Goal: Task Accomplishment & Management: Manage account settings

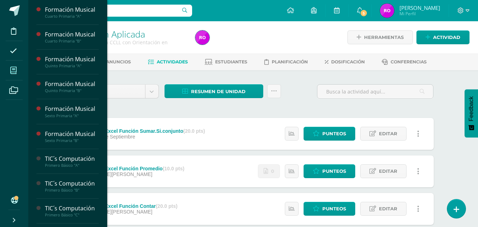
click at [15, 72] on icon at bounding box center [13, 70] width 6 height 7
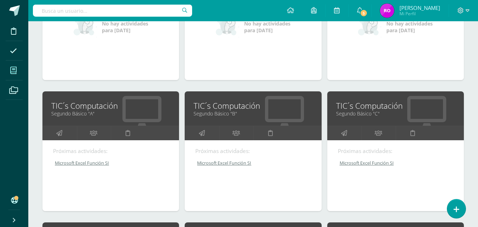
scroll to position [428, 0]
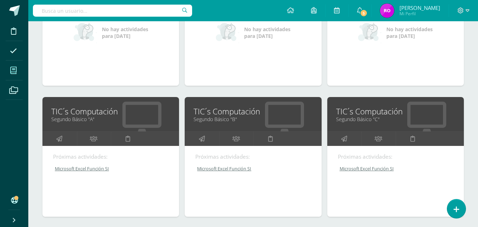
click at [352, 119] on link "Segundo Básico "C"" at bounding box center [395, 119] width 119 height 7
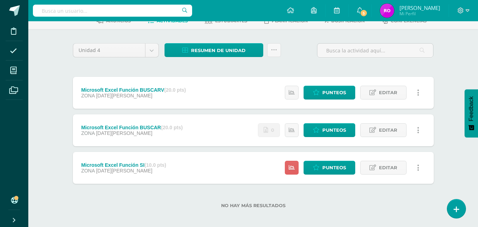
scroll to position [45, 0]
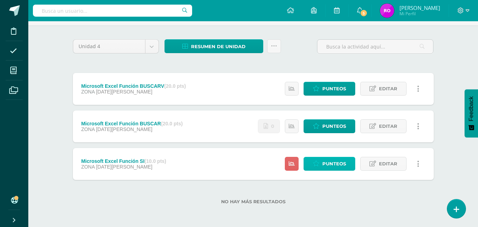
click at [335, 162] on span "Punteos" at bounding box center [334, 163] width 24 height 13
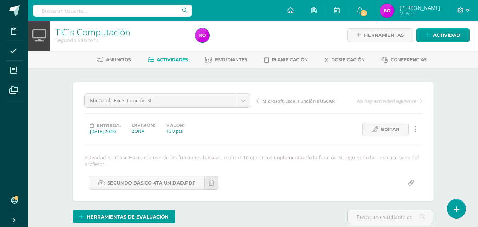
scroll to position [2, 0]
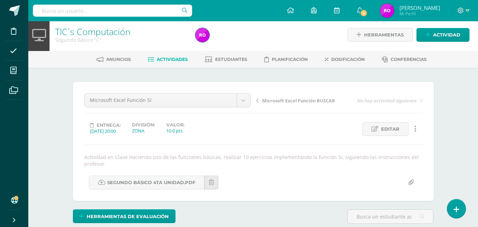
click at [409, 185] on input "file" at bounding box center [411, 183] width 14 height 14
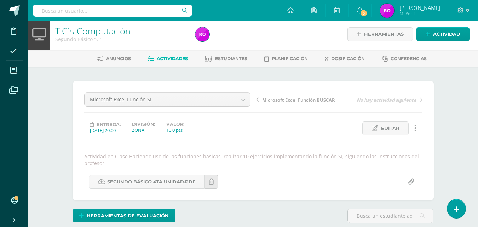
scroll to position [4, 0]
type input "C:\fakepath\FUNCION SI.pdf"
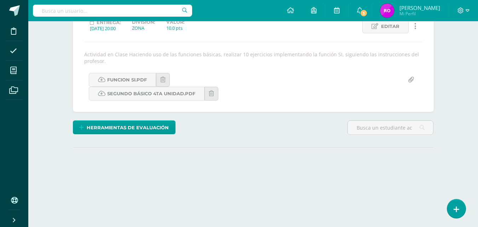
scroll to position [105, 0]
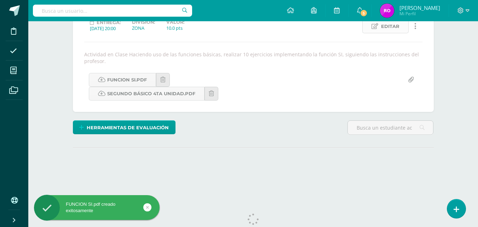
click at [406, 33] on link "Editar" at bounding box center [385, 26] width 46 height 14
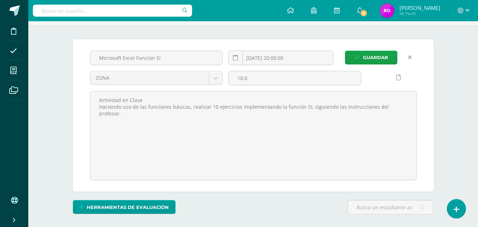
scroll to position [0, 0]
click at [262, 57] on input "[DATE] 20:00:00" at bounding box center [281, 58] width 104 height 14
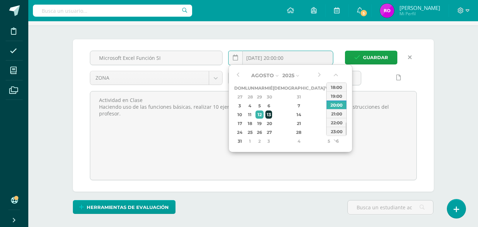
click at [272, 115] on div "13" at bounding box center [268, 114] width 6 height 8
type input "2025-08-13 20:00"
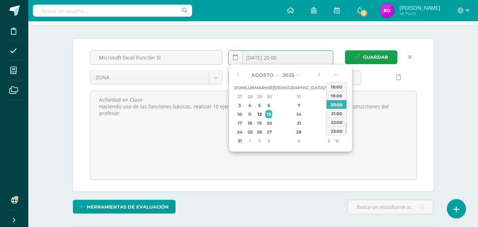
click at [272, 115] on div "13" at bounding box center [268, 114] width 6 height 8
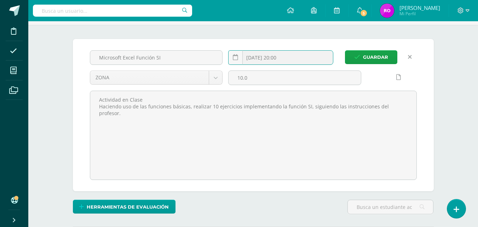
scroll to position [46, 0]
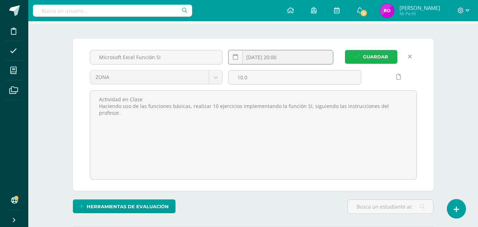
click at [370, 57] on span "Guardar" at bounding box center [375, 56] width 25 height 13
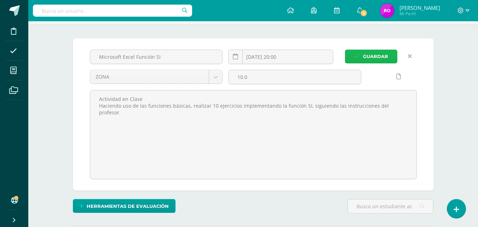
scroll to position [46, 0]
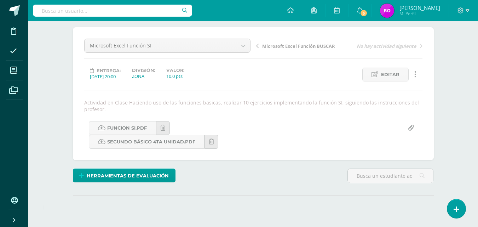
scroll to position [57, 0]
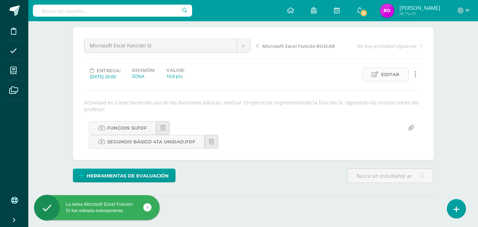
click at [391, 76] on span "Editar" at bounding box center [390, 74] width 18 height 13
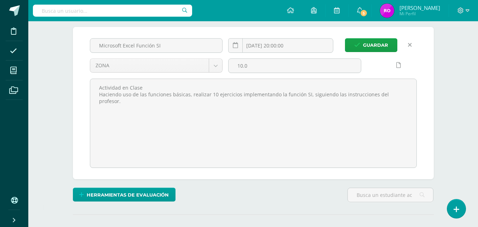
scroll to position [0, 0]
click at [400, 66] on icon at bounding box center [398, 65] width 5 height 6
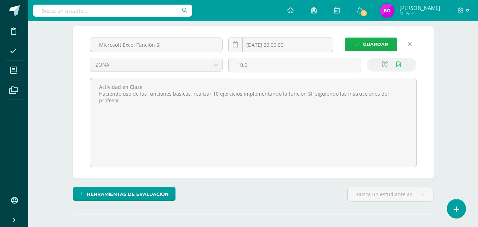
scroll to position [58, 0]
click at [376, 46] on span "Guardar" at bounding box center [375, 44] width 25 height 13
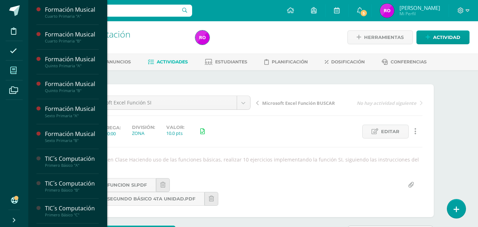
click at [15, 69] on icon at bounding box center [13, 70] width 6 height 7
